Goal: Task Accomplishment & Management: Use online tool/utility

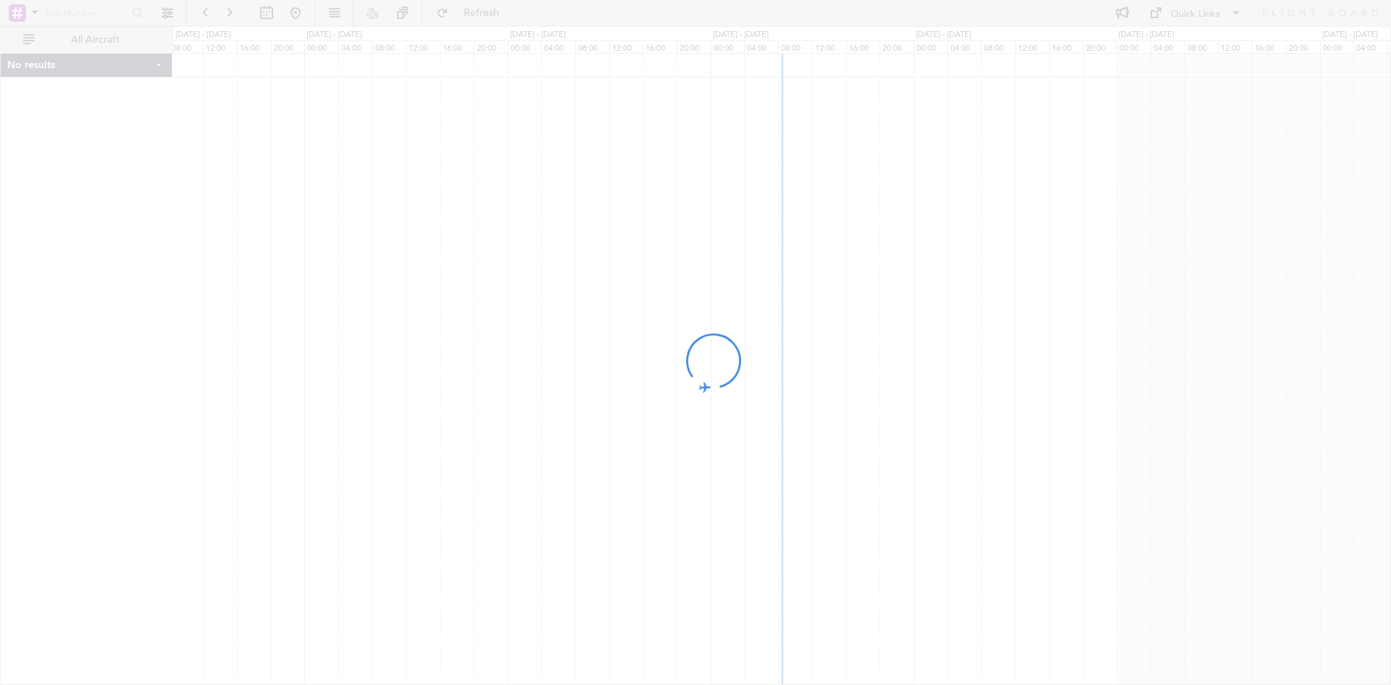
drag, startPoint x: 0, startPoint y: 0, endPoint x: 605, endPoint y: 55, distance: 607.6
drag, startPoint x: 605, startPoint y: 55, endPoint x: 552, endPoint y: 127, distance: 89.1
click at [552, 127] on div at bounding box center [695, 342] width 1391 height 685
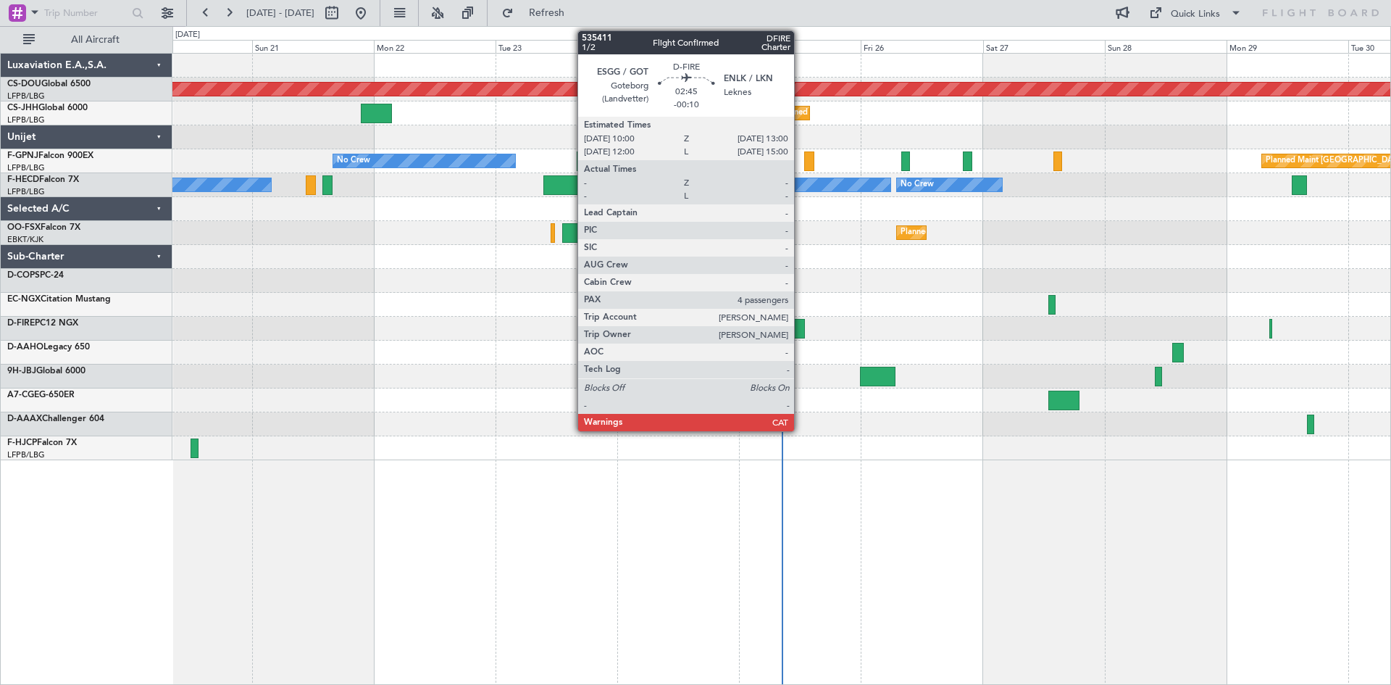
click at [801, 324] on div at bounding box center [797, 329] width 16 height 20
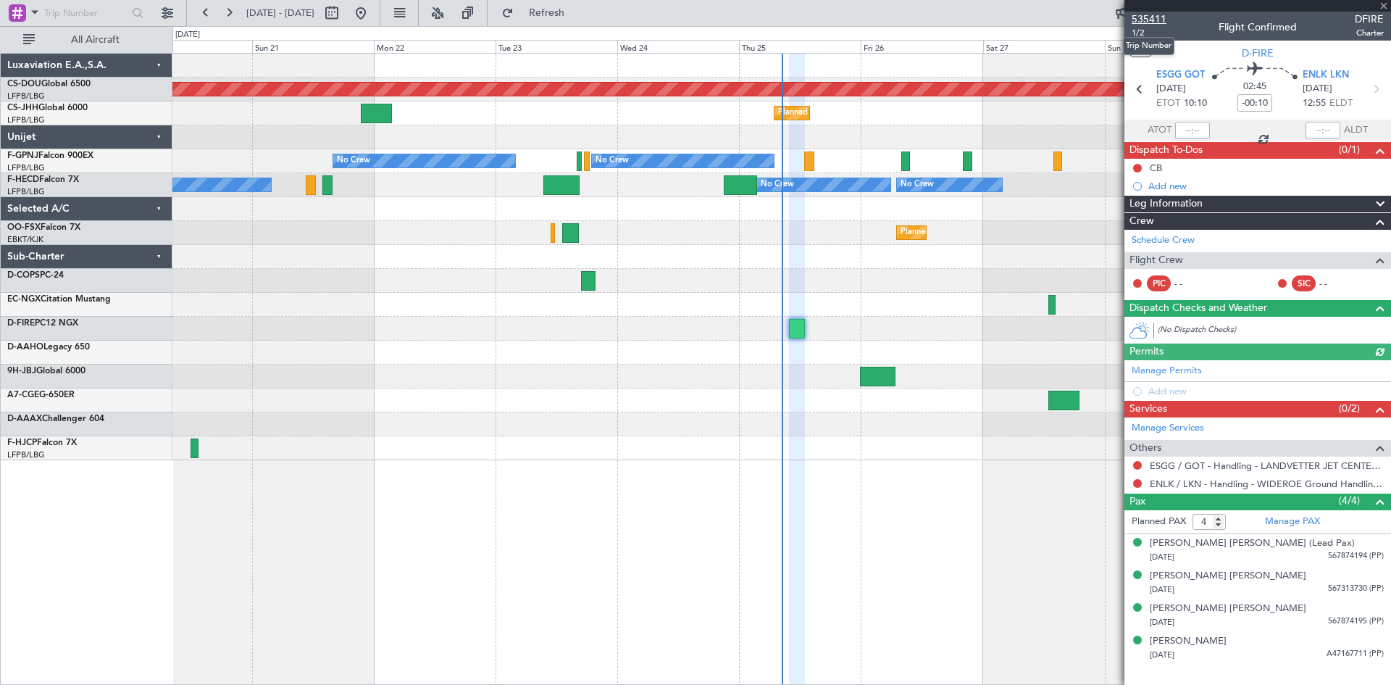
click at [1151, 17] on span "535411" at bounding box center [1149, 19] width 35 height 15
